Goal: Register for event/course

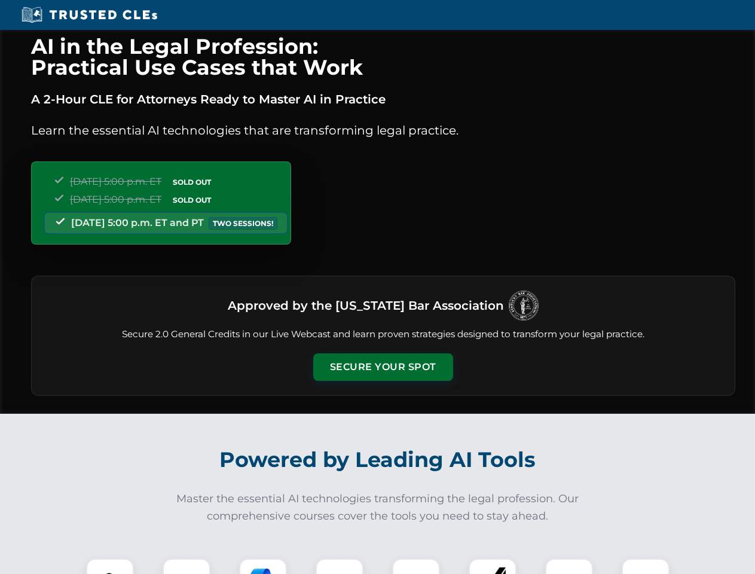
click at [383, 367] on button "Secure Your Spot" at bounding box center [383, 366] width 140 height 27
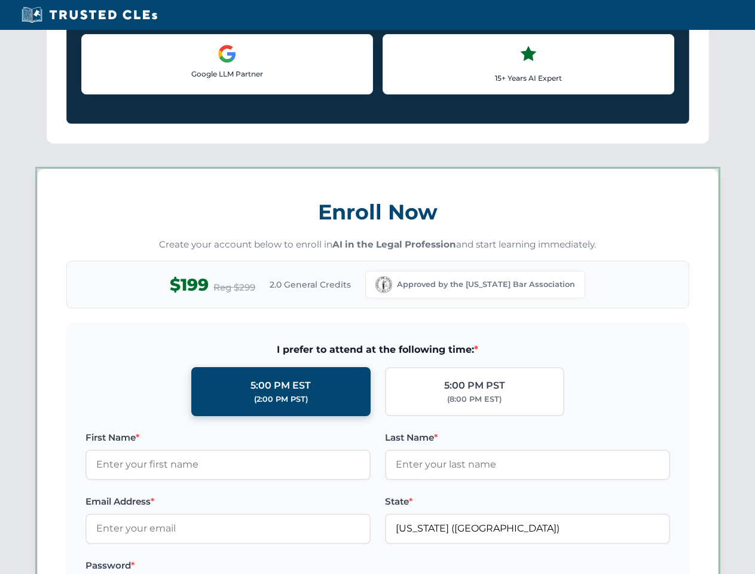
click at [263, 566] on label "Password *" at bounding box center [227, 565] width 285 height 14
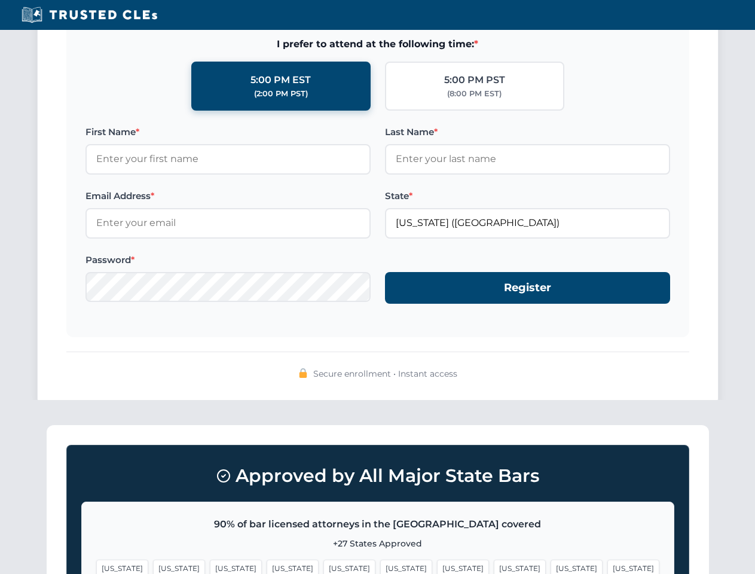
click at [550, 566] on span "[US_STATE]" at bounding box center [576, 567] width 52 height 17
